Goal: Browse casually

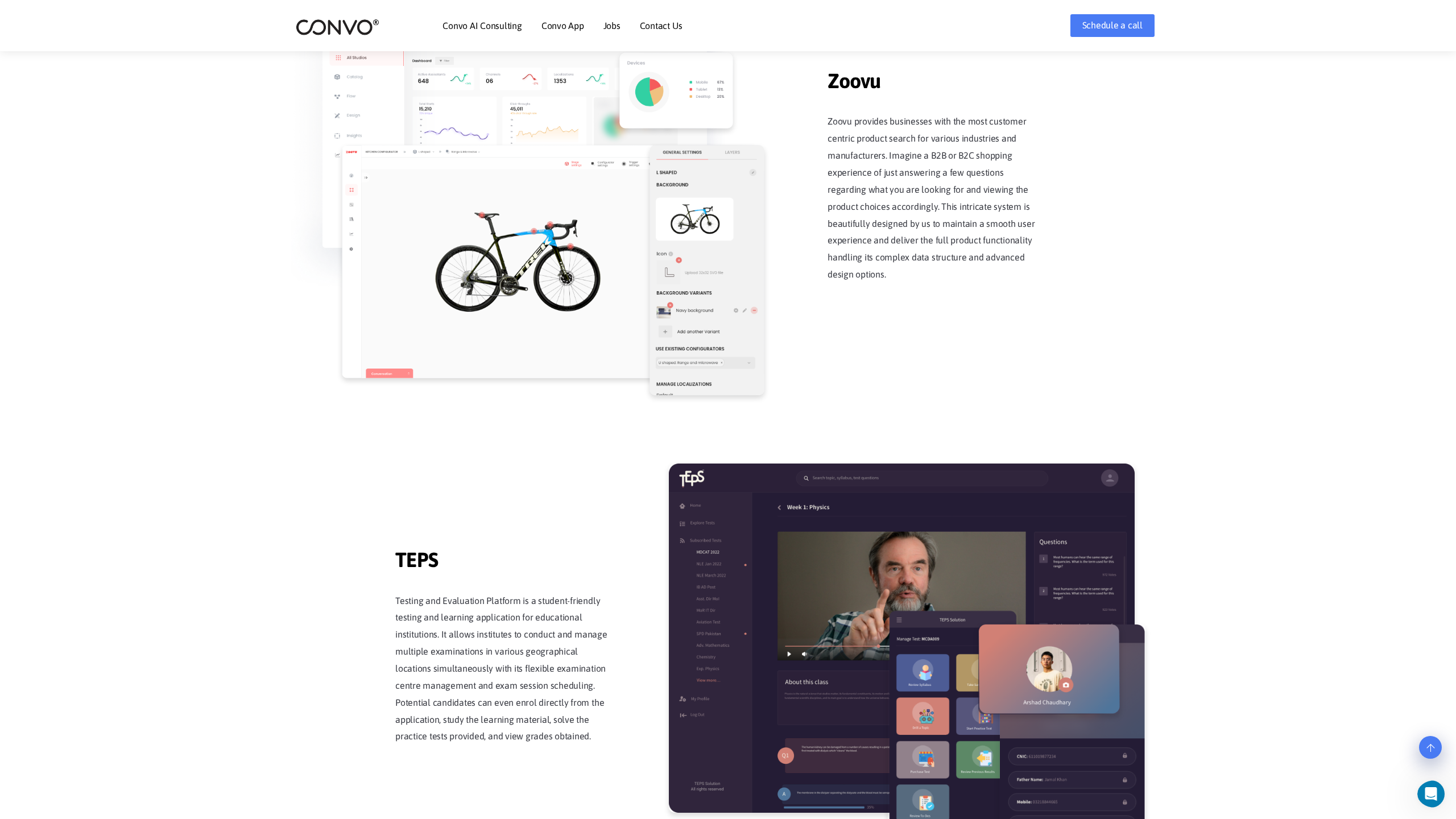
scroll to position [2227, 0]
